Goal: Navigation & Orientation: Go to known website

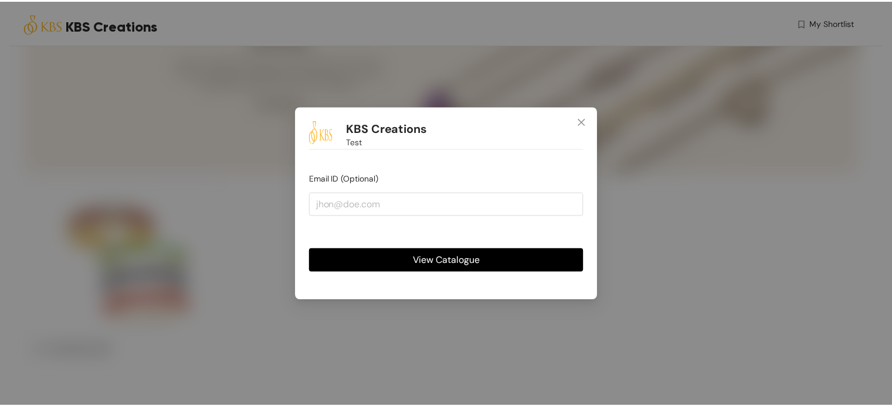
scroll to position [138, 0]
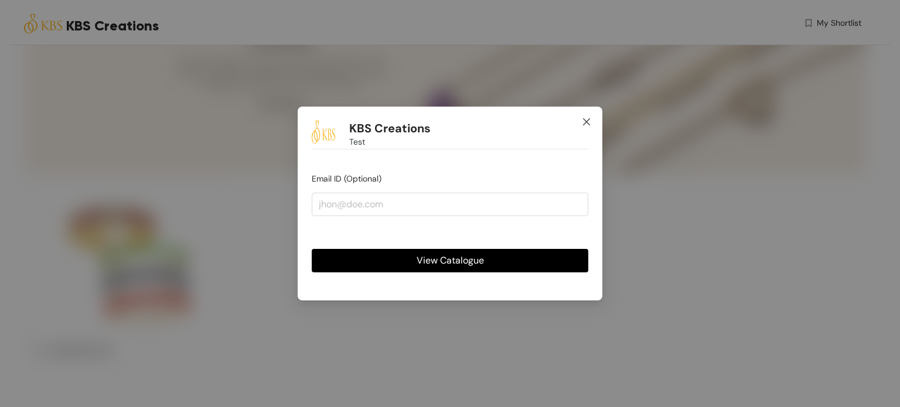
drag, startPoint x: 584, startPoint y: 122, endPoint x: 443, endPoint y: 7, distance: 181.6
click at [584, 122] on icon "close" at bounding box center [586, 121] width 9 height 9
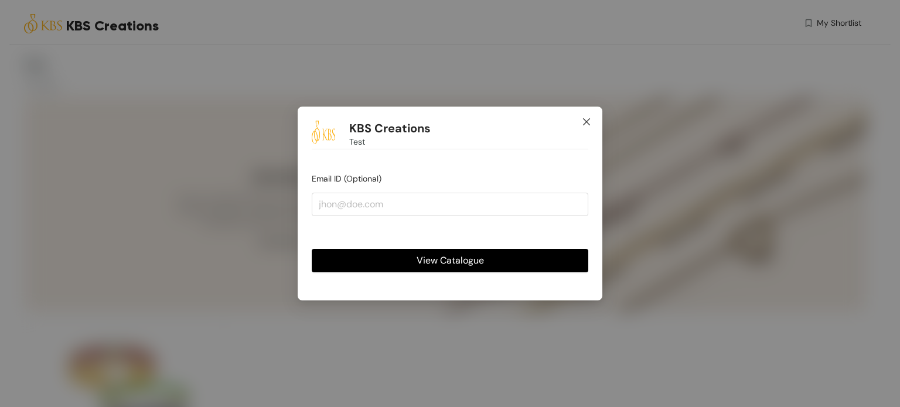
click at [584, 122] on icon "close" at bounding box center [586, 121] width 9 height 9
